Goal: Transaction & Acquisition: Obtain resource

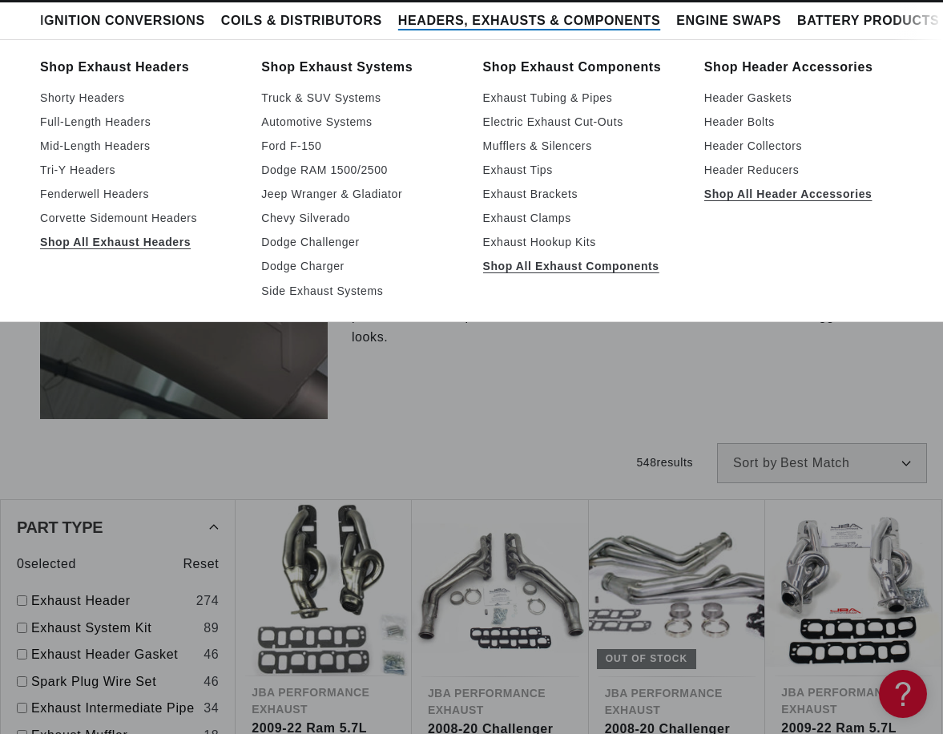
scroll to position [641, 0]
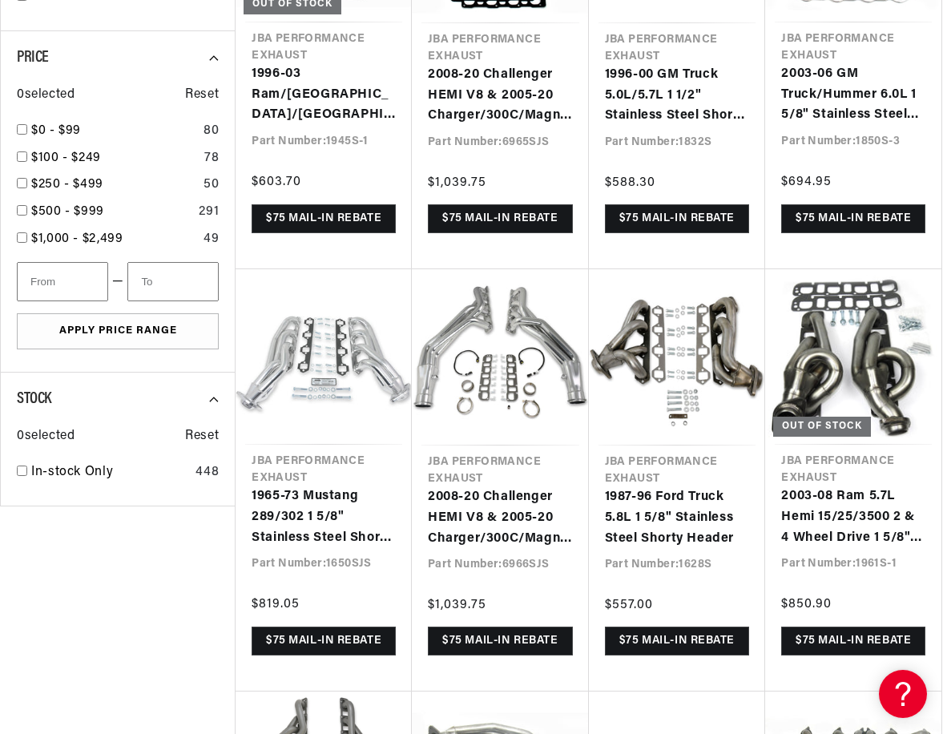
scroll to position [2629, 0]
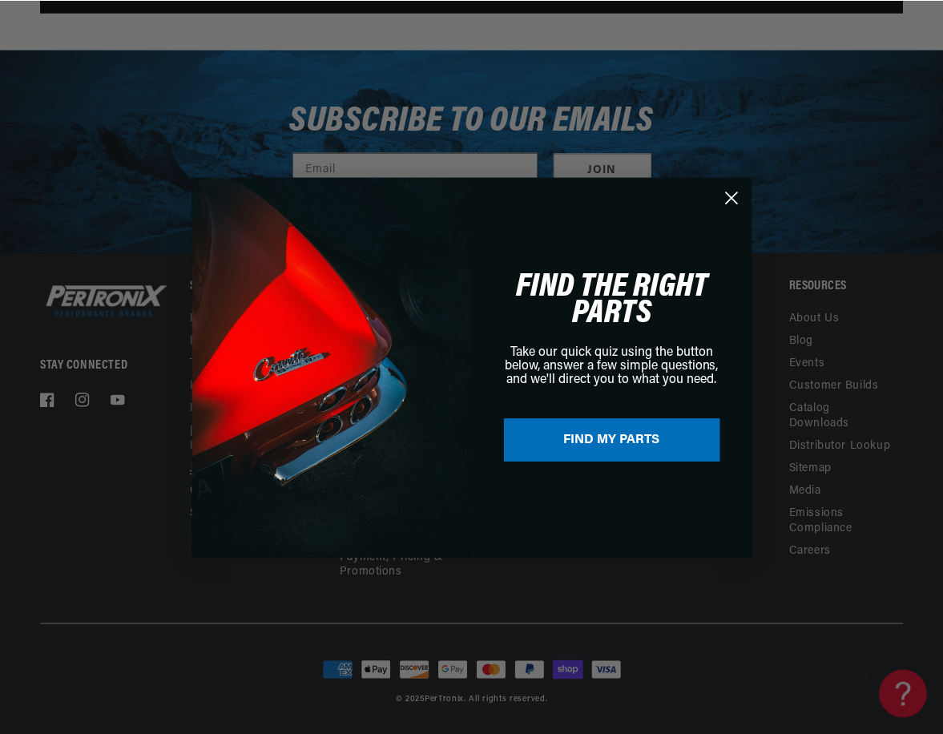
scroll to position [0, 800]
click at [733, 192] on circle "Close dialog" at bounding box center [731, 196] width 26 height 26
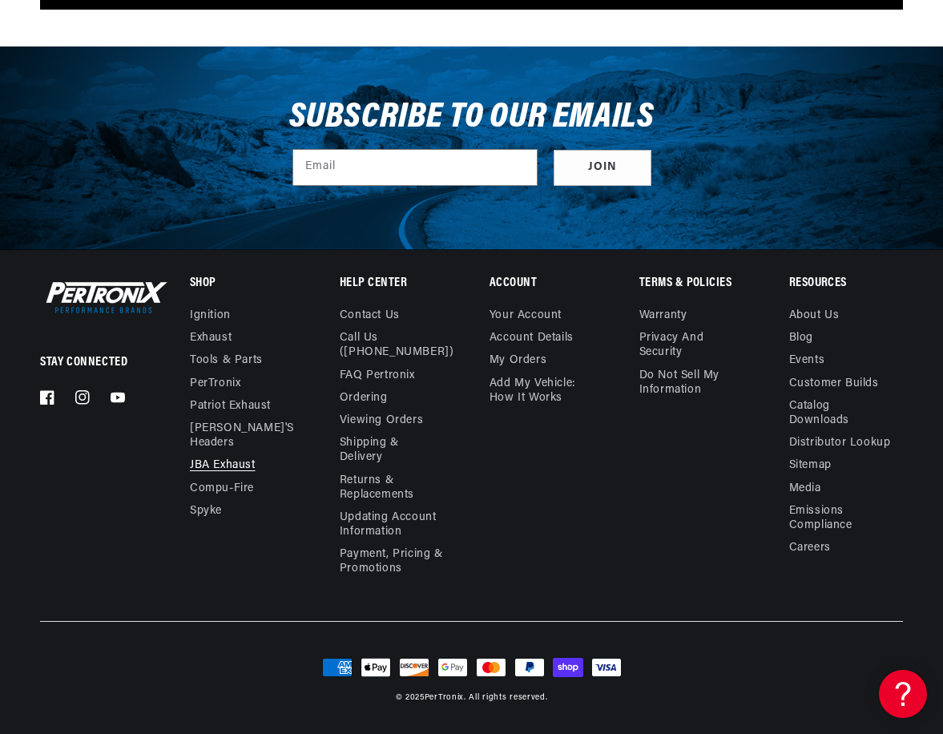
scroll to position [0, 1597]
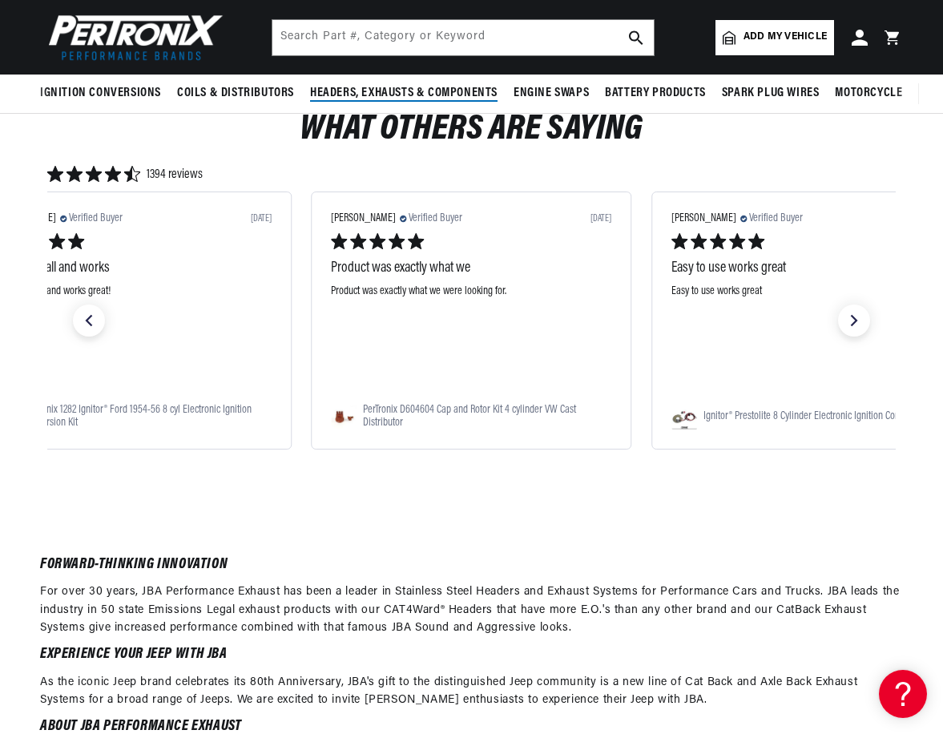
scroll to position [4993, 0]
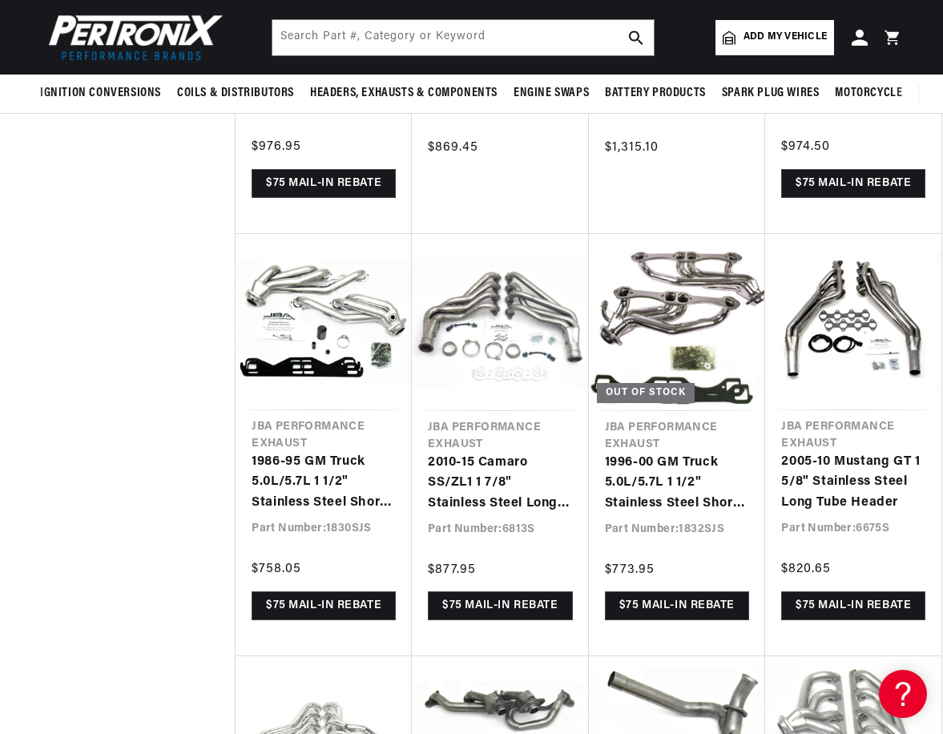
click at [372, 18] on header "Ignition Conversions Back Ignition Conversions Shop by Feature" at bounding box center [471, 37] width 943 height 74
click at [366, 31] on input "text" at bounding box center [462, 37] width 381 height 35
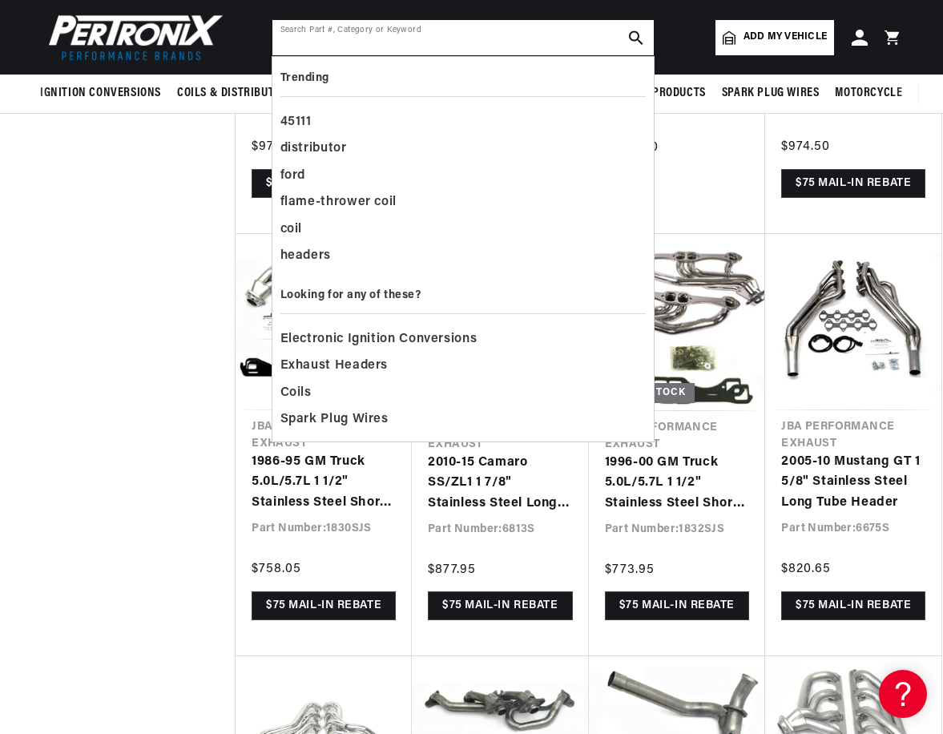
paste input "JBA6651SJT"
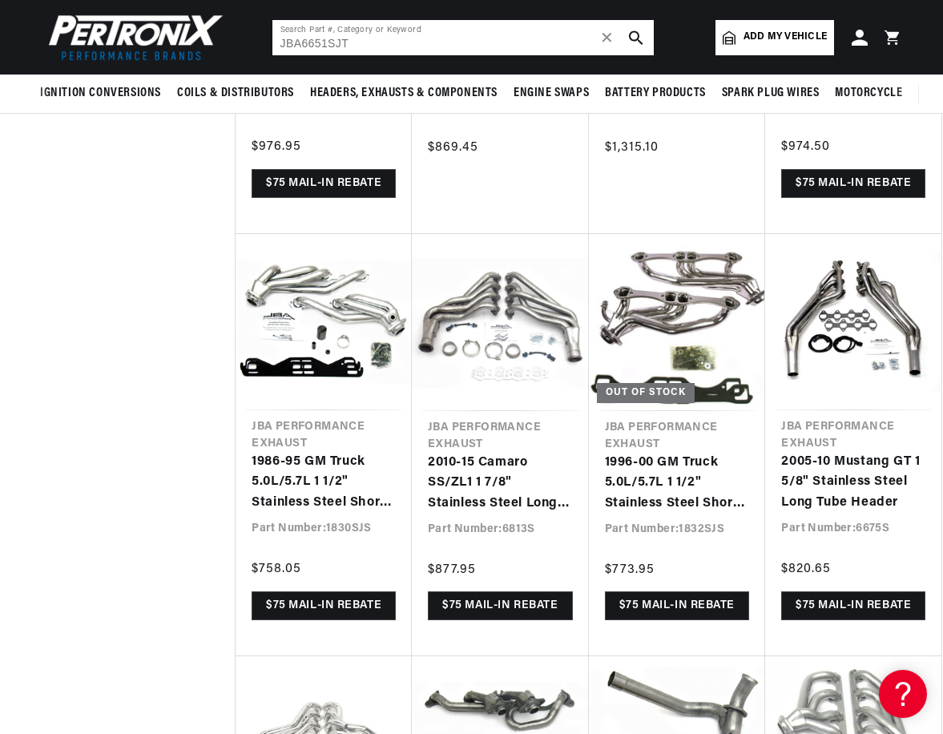
scroll to position [0, 0]
type input "JBA6651SJT"
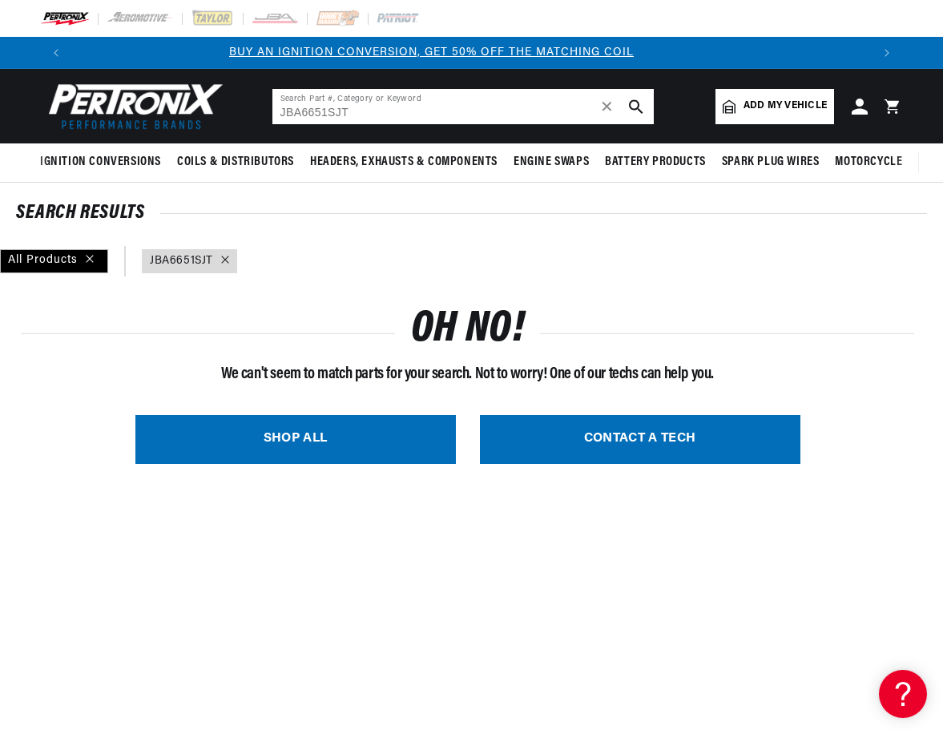
click at [375, 113] on input "JBA6651SJT" at bounding box center [462, 106] width 381 height 35
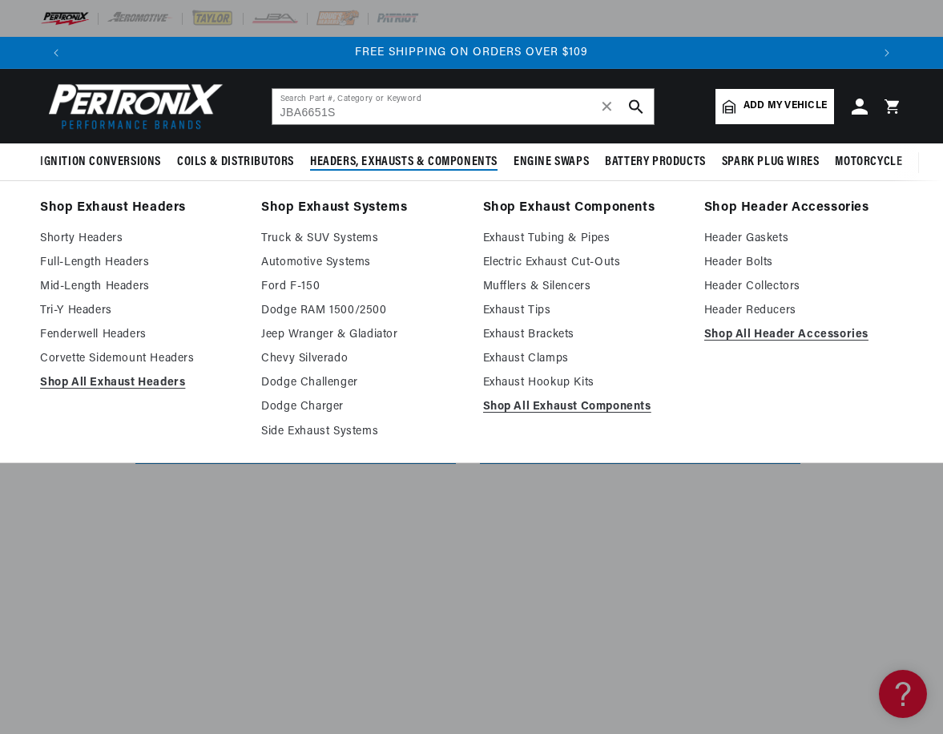
click at [353, 163] on span "Headers, Exhausts & Components" at bounding box center [403, 162] width 187 height 17
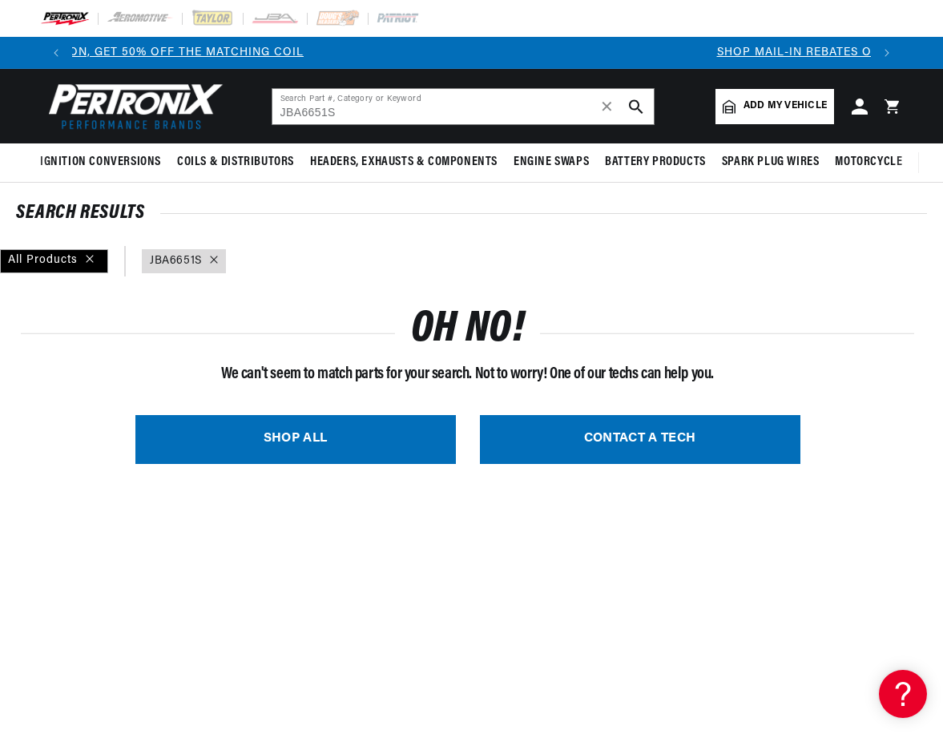
scroll to position [0, 0]
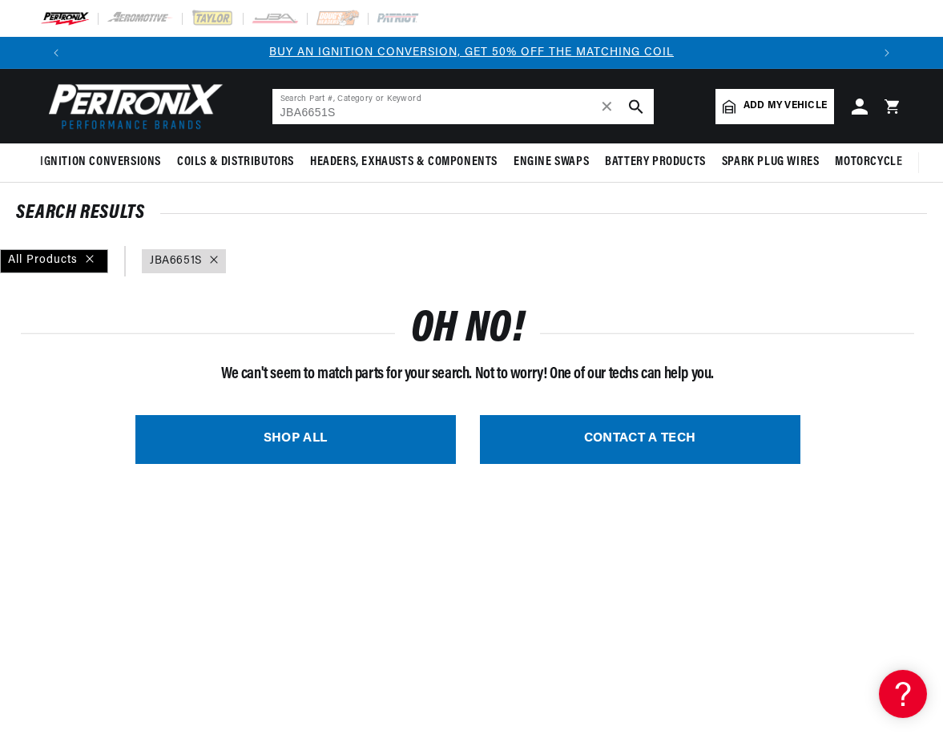
drag, startPoint x: 336, startPoint y: 113, endPoint x: 254, endPoint y: 106, distance: 82.8
click at [255, 107] on header "BETTER SEARCH RESULTS Add your vehicle's year, make, and model to find parts be…" at bounding box center [471, 106] width 943 height 74
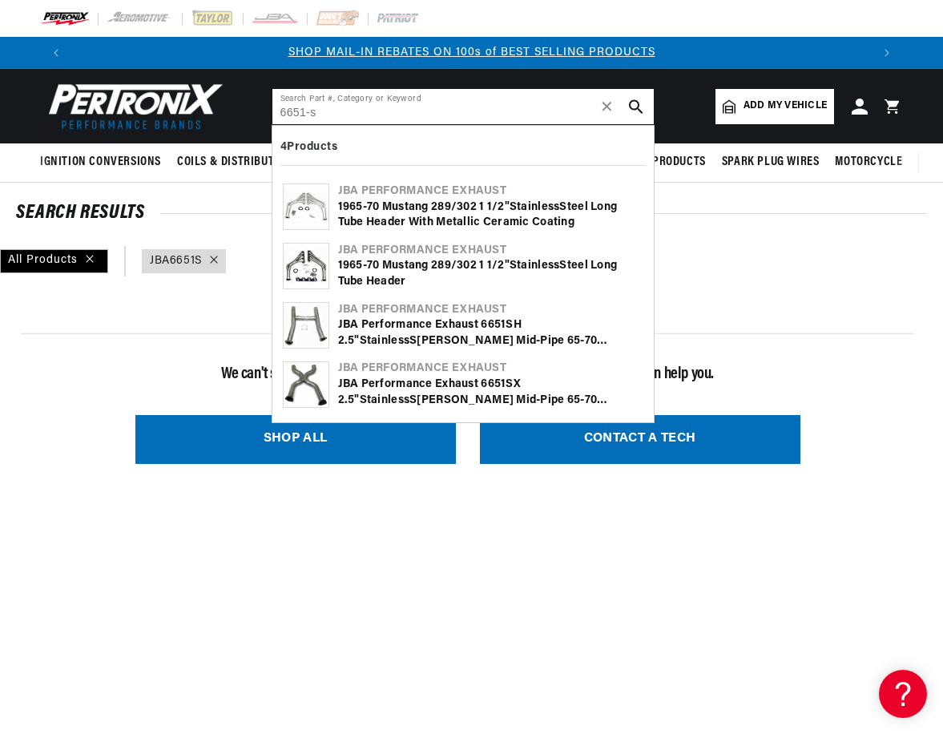
type input "6651-s"
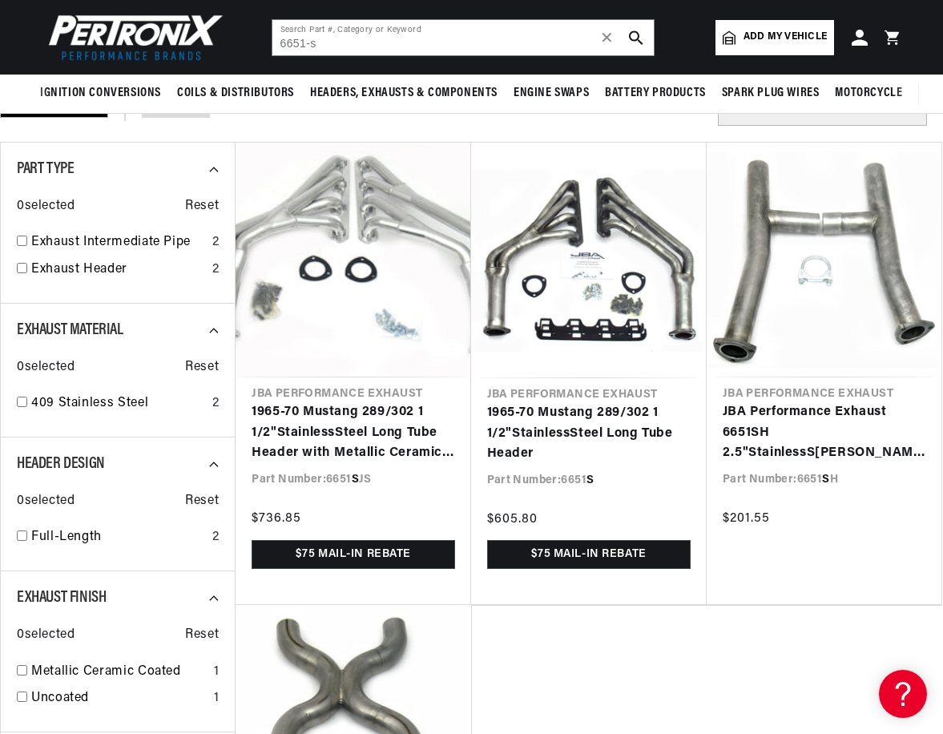
scroll to position [0, 799]
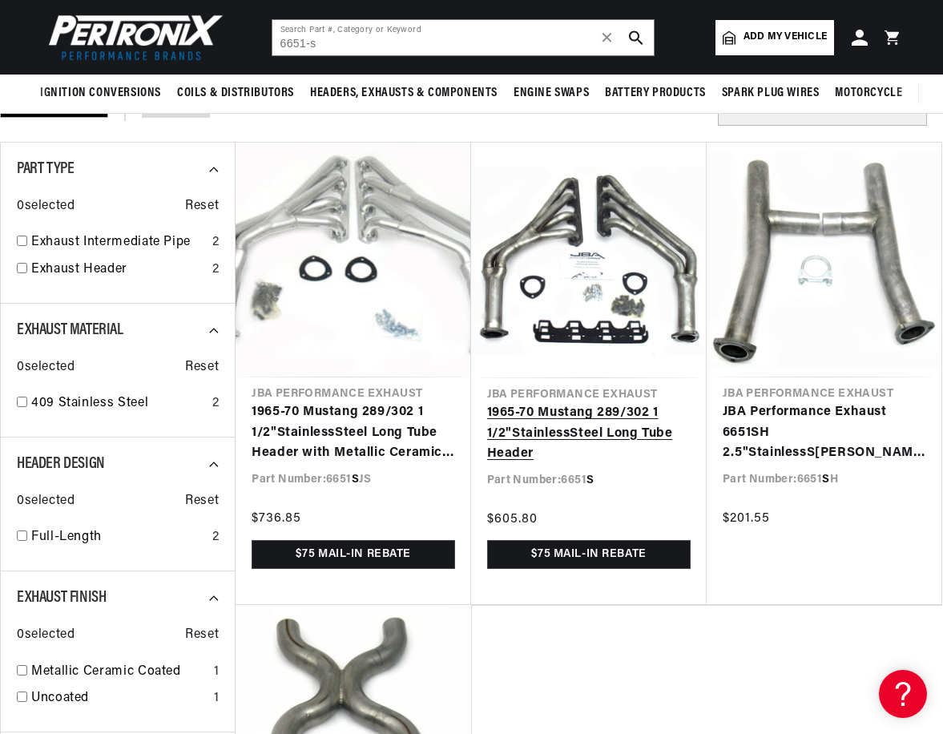
click at [589, 412] on link "1965-70 Mu s tang 289/302 1 1/2" S tainless S teel Long Tube Header" at bounding box center [588, 434] width 203 height 62
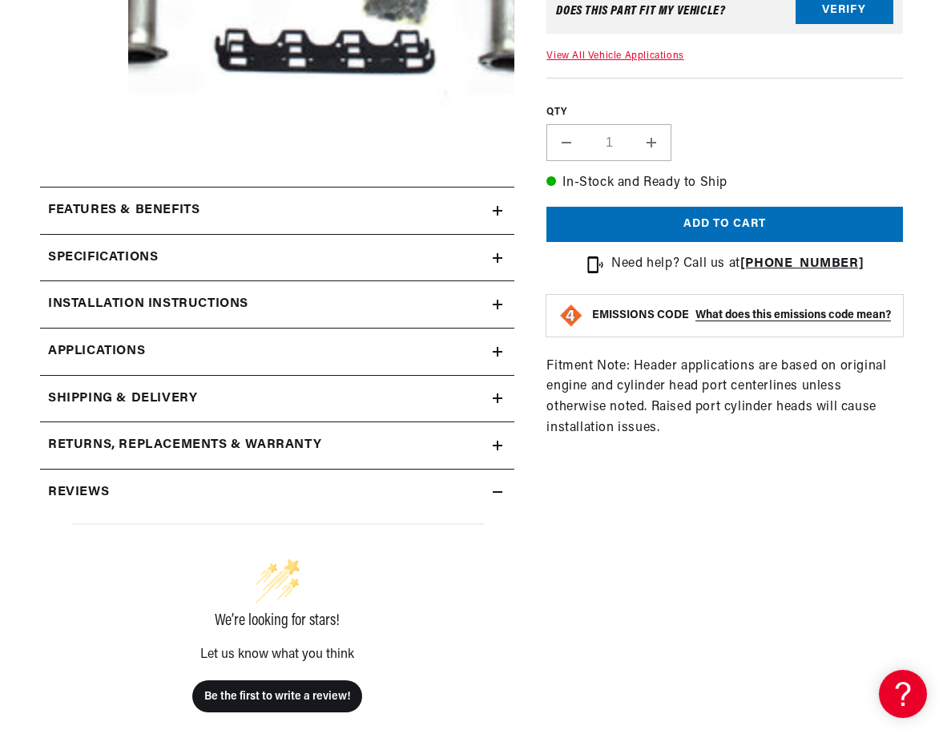
scroll to position [0, 1597]
click at [497, 445] on icon at bounding box center [497, 446] width 0 height 10
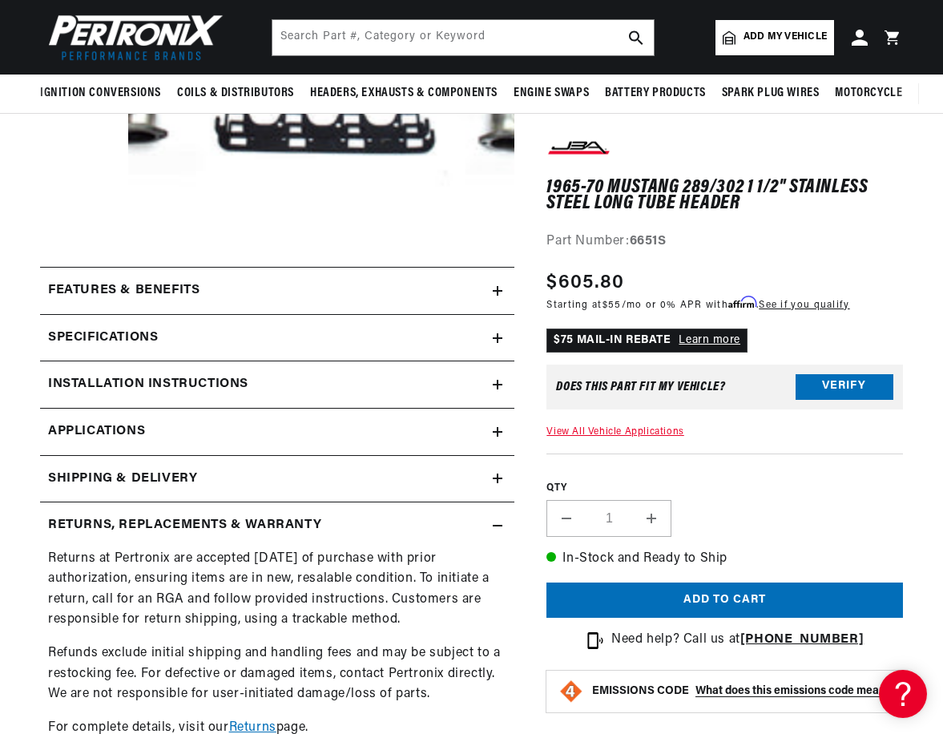
scroll to position [0, 799]
click at [490, 388] on div "Installation instructions" at bounding box center [266, 384] width 453 height 21
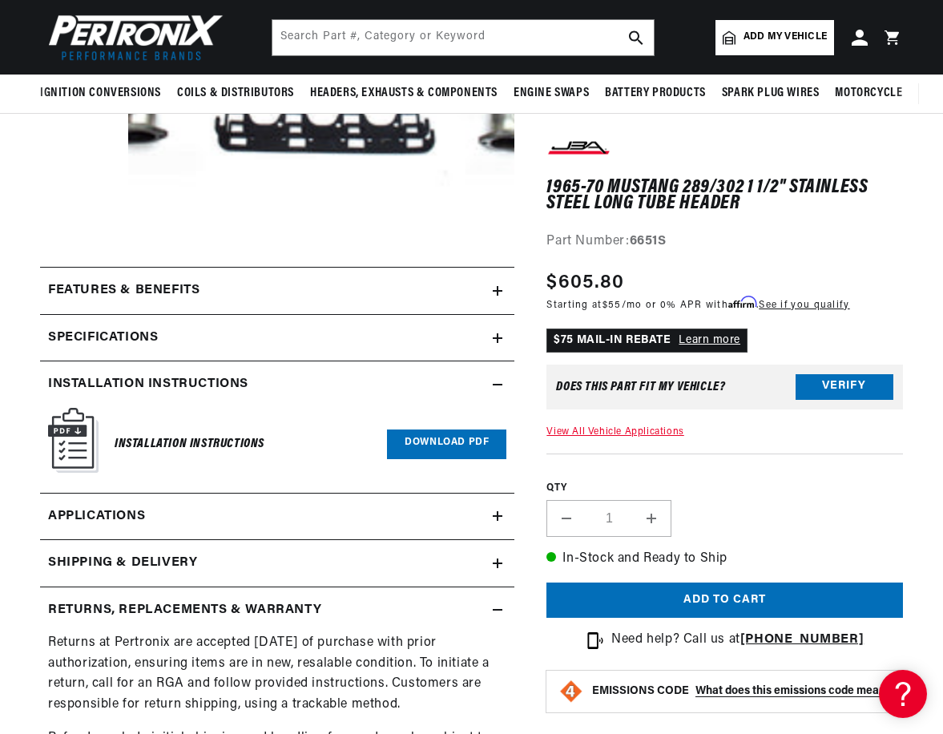
click at [449, 442] on link "Download PDF" at bounding box center [446, 444] width 119 height 30
